Goal: Navigation & Orientation: Find specific page/section

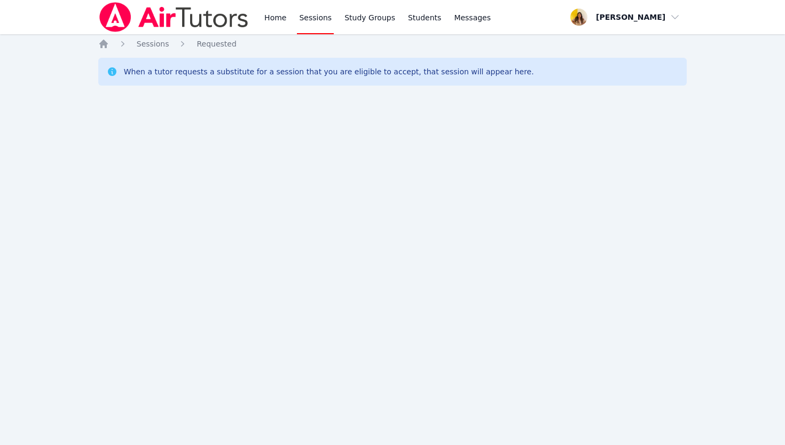
click at [186, 14] on img at bounding box center [173, 17] width 151 height 30
